Goal: Check status

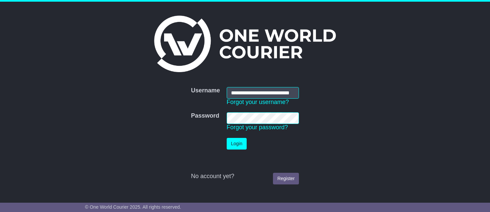
scroll to position [0, 8]
type input "**********"
click at [235, 146] on button "Login" at bounding box center [237, 144] width 20 height 12
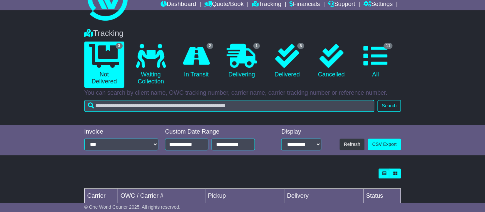
scroll to position [120, 0]
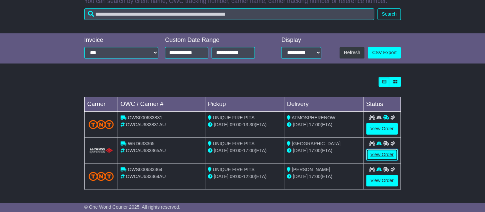
click at [388, 156] on link "View Order" at bounding box center [382, 155] width 32 height 12
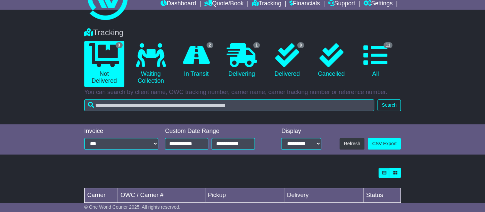
scroll to position [120, 0]
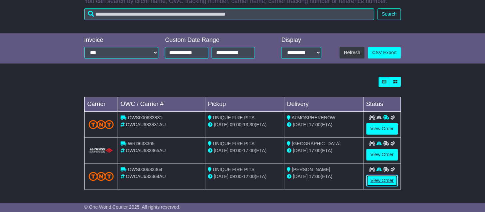
click at [380, 177] on link "View Order" at bounding box center [382, 181] width 32 height 12
